Goal: Navigation & Orientation: Find specific page/section

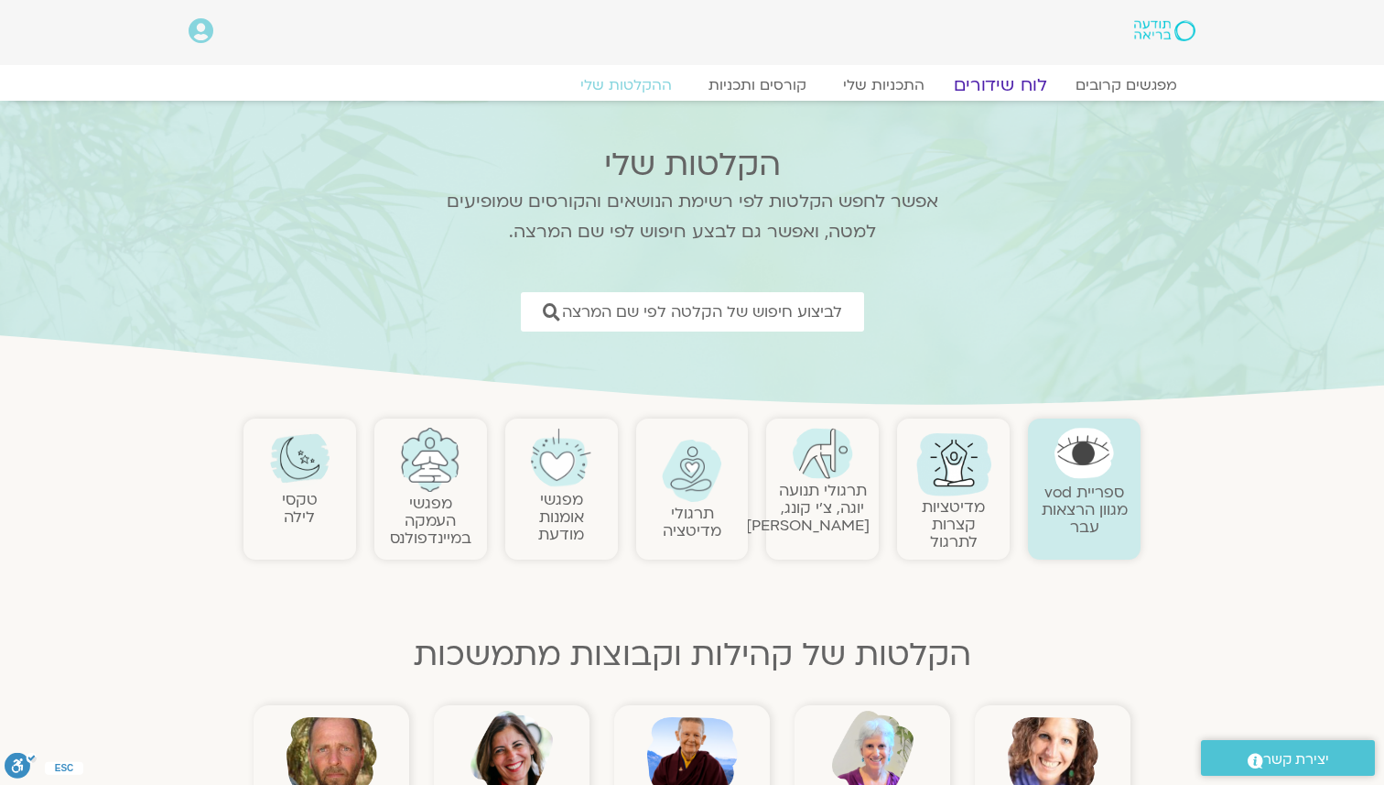
click at [985, 83] on link "לוח שידורים" at bounding box center [1000, 85] width 137 height 22
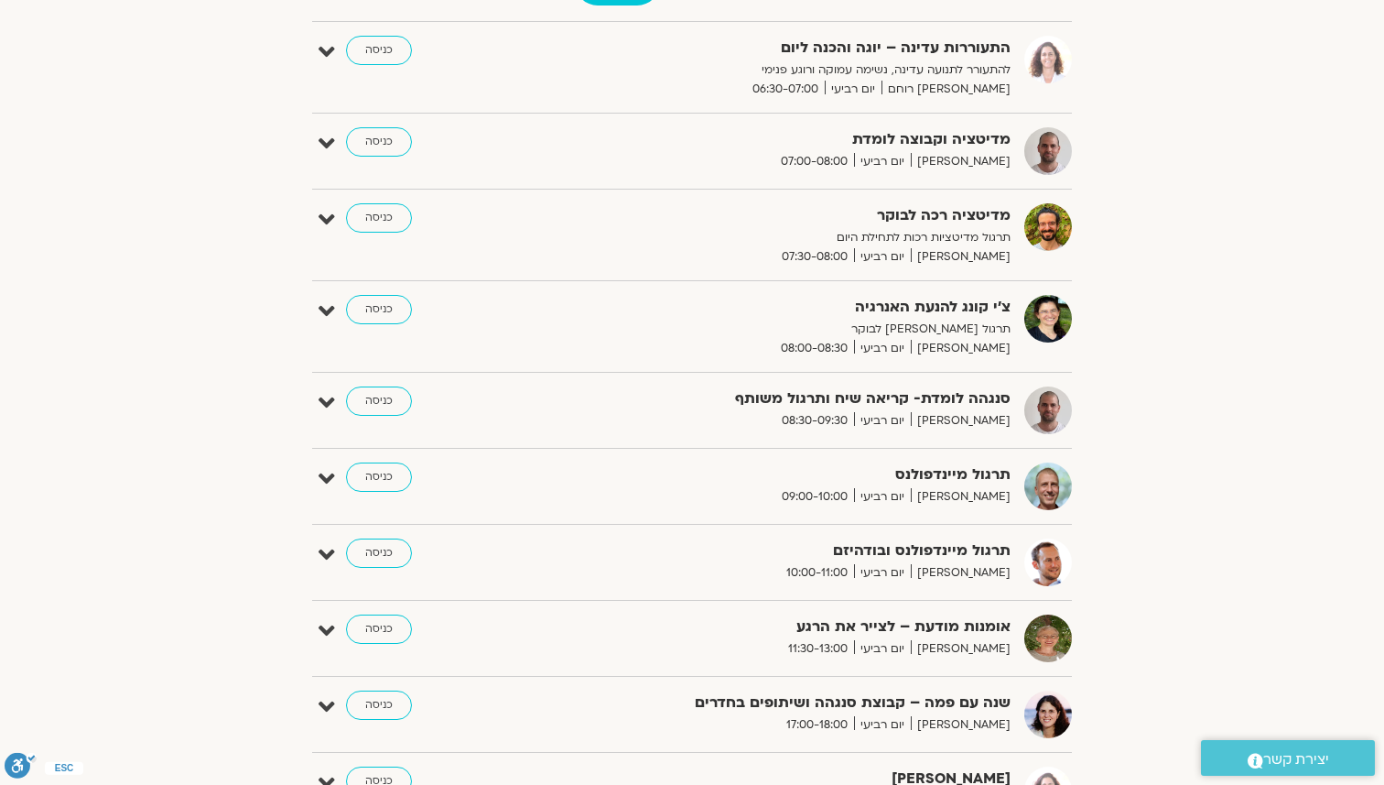
scroll to position [281, 0]
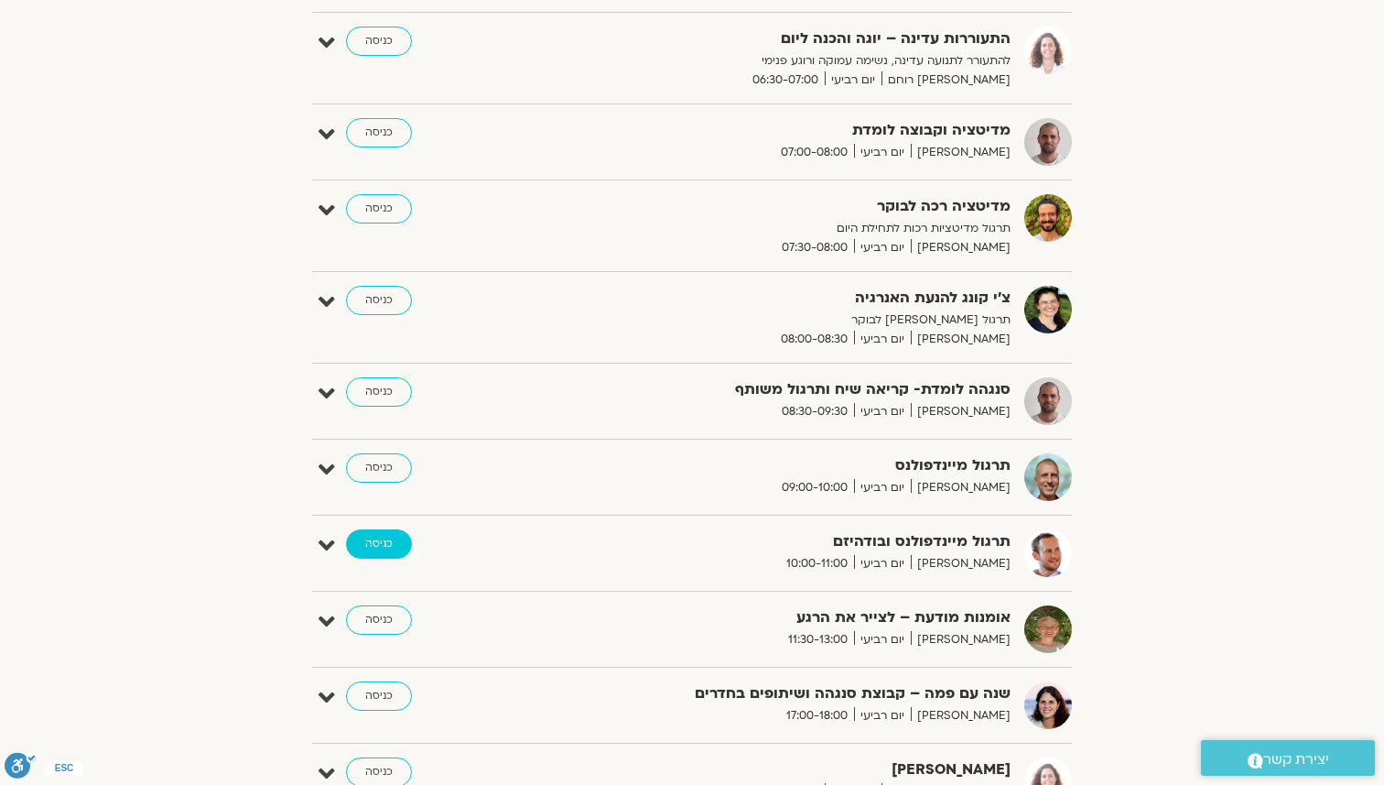
click at [357, 546] on link "כניסה" at bounding box center [379, 543] width 66 height 29
